Goal: Transaction & Acquisition: Download file/media

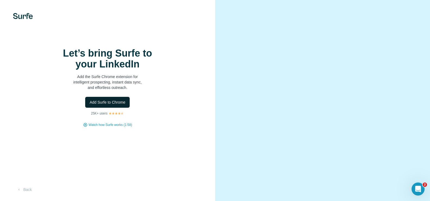
click at [114, 105] on span "Add Surfe to Chrome" at bounding box center [108, 101] width 36 height 5
click at [279, 138] on video at bounding box center [322, 100] width 185 height 92
click at [294, 136] on video at bounding box center [322, 100] width 185 height 92
click at [380, 113] on video at bounding box center [322, 100] width 185 height 92
drag, startPoint x: 380, startPoint y: 113, endPoint x: 413, endPoint y: 168, distance: 63.6
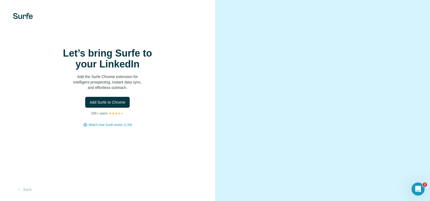
click at [413, 146] on video at bounding box center [322, 100] width 185 height 92
drag, startPoint x: 429, startPoint y: 133, endPoint x: 432, endPoint y: 145, distance: 13.0
click at [430, 145] on html "Let’s bring Surfe to your LinkedIn Add the Surfe Chrome extension for intellige…" at bounding box center [215, 100] width 430 height 201
click at [418, 191] on icon "Open Intercom Messenger" at bounding box center [417, 187] width 9 height 9
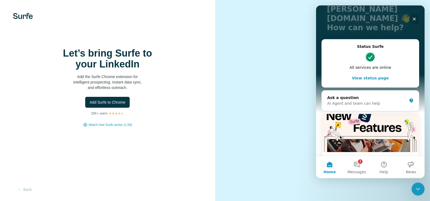
scroll to position [52, 0]
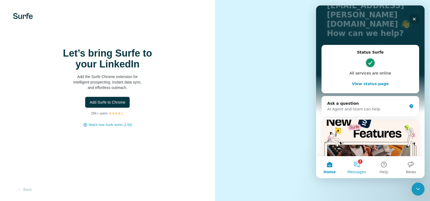
click at [357, 164] on button "2 Messages" at bounding box center [356, 167] width 27 height 22
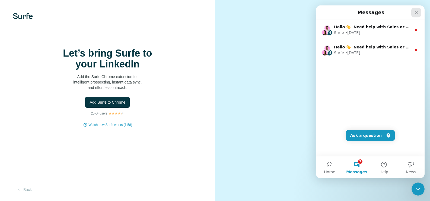
click at [415, 13] on icon "Close" at bounding box center [416, 12] width 4 height 4
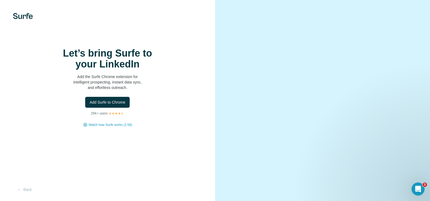
scroll to position [0, 0]
click at [395, 54] on video at bounding box center [322, 100] width 185 height 92
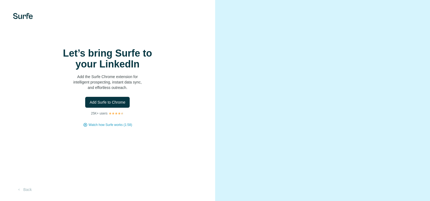
click at [119, 105] on span "Add Surfe to Chrome" at bounding box center [108, 101] width 36 height 5
click at [113, 105] on span "Add Surfe to Chrome" at bounding box center [108, 101] width 36 height 5
